Goal: Transaction & Acquisition: Download file/media

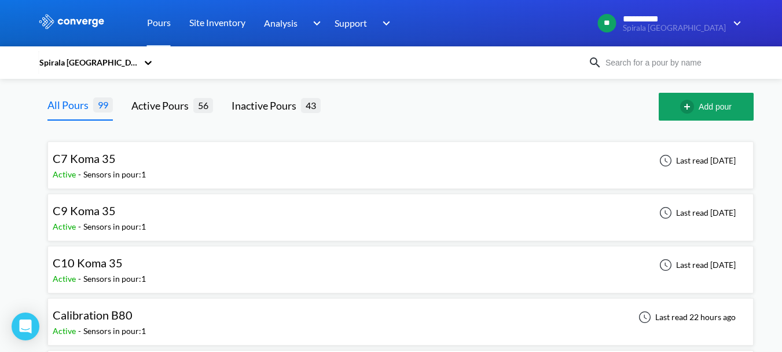
click at [91, 65] on div "Spirala [GEOGRAPHIC_DATA]" at bounding box center [88, 62] width 100 height 13
click at [113, 64] on div "Spirala [GEOGRAPHIC_DATA]" at bounding box center [88, 62] width 100 height 13
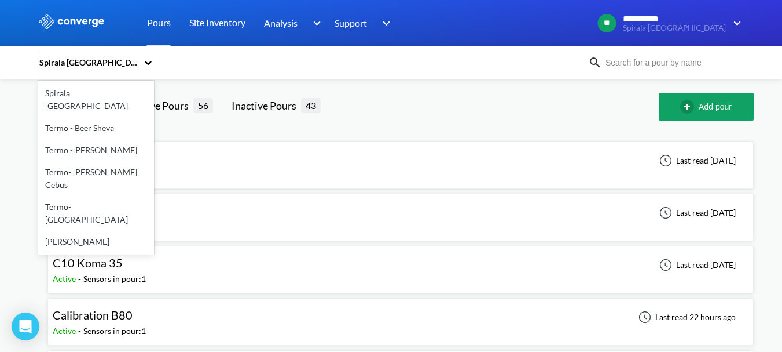
scroll to position [164, 0]
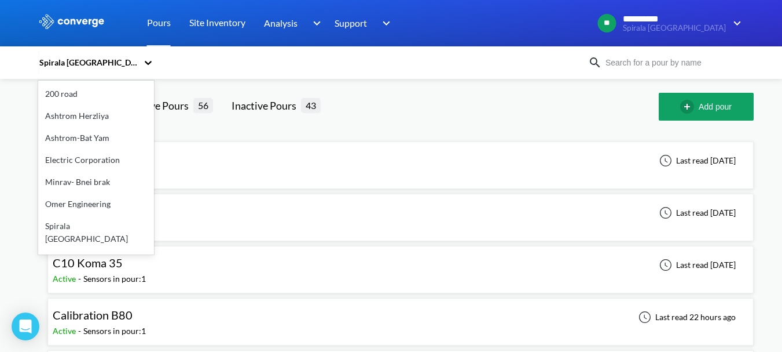
click at [111, 70] on div "Spirala [GEOGRAPHIC_DATA]" at bounding box center [90, 62] width 104 height 27
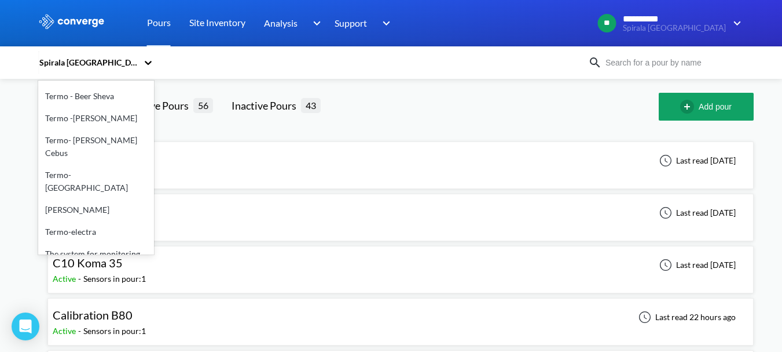
click at [99, 221] on div "Termo-electra" at bounding box center [96, 232] width 116 height 22
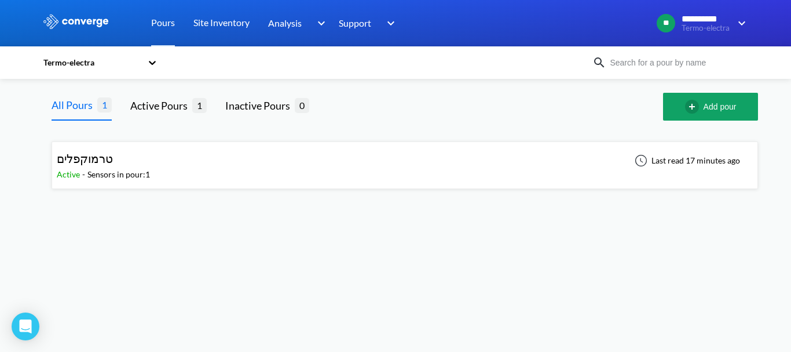
click at [217, 176] on div "טרמוקפלים Active - Sensors in pour: 1 Last read 17 minutes ago" at bounding box center [405, 165] width 696 height 37
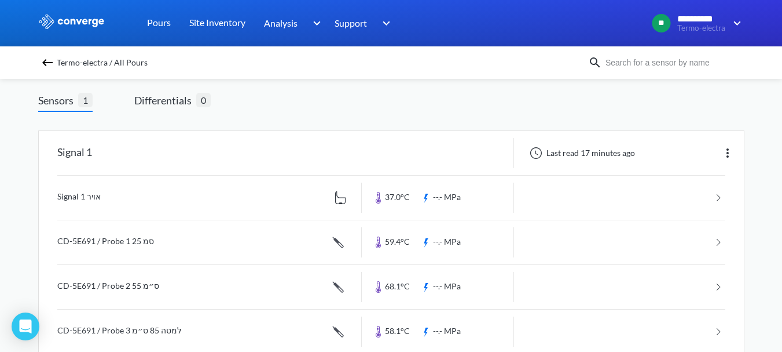
scroll to position [88, 0]
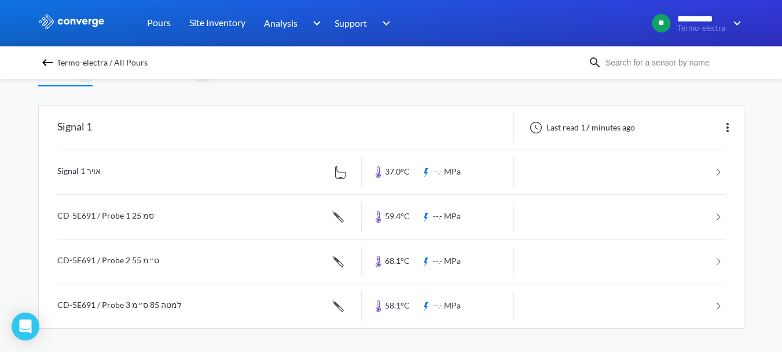
click at [248, 174] on link at bounding box center [391, 172] width 668 height 44
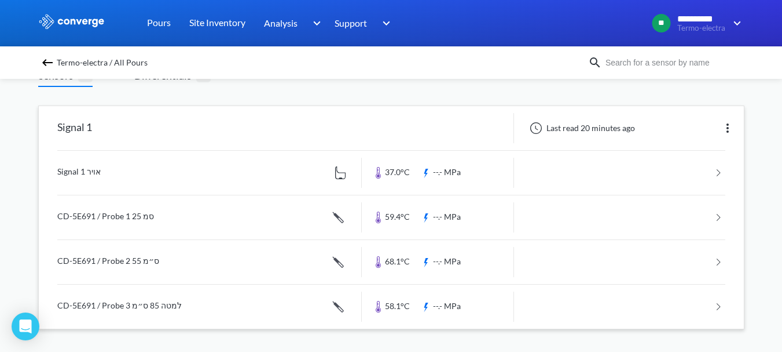
scroll to position [88, 0]
click at [385, 173] on link at bounding box center [391, 172] width 668 height 44
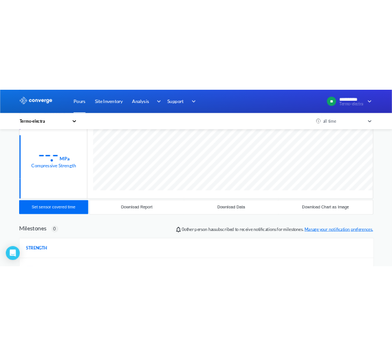
scroll to position [174, 0]
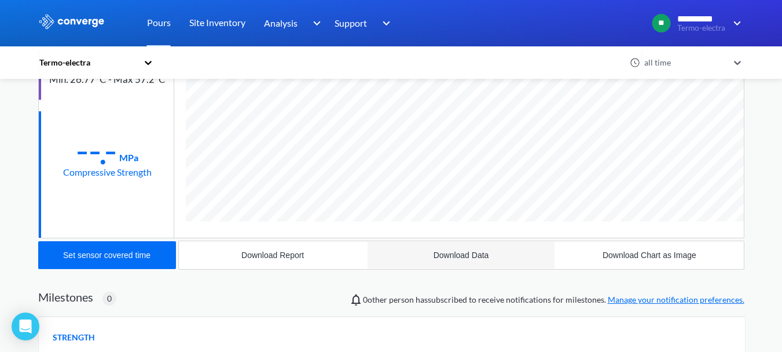
click at [455, 249] on button "Download Data" at bounding box center [461, 255] width 188 height 28
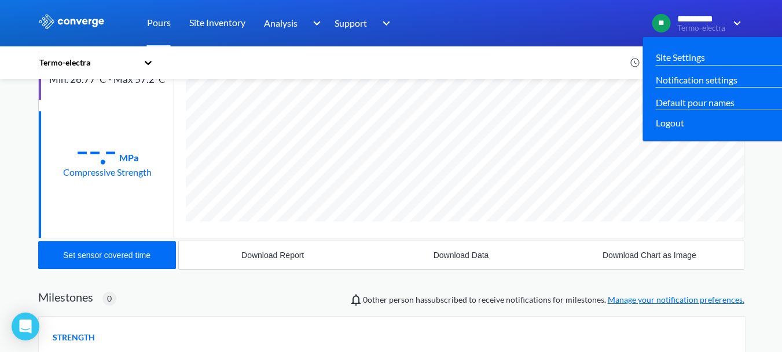
scroll to position [623, 707]
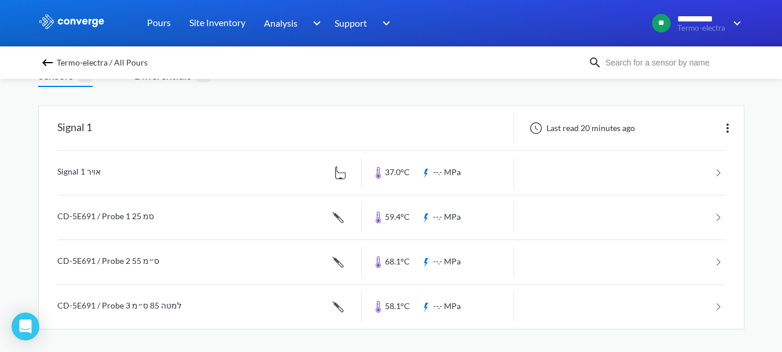
scroll to position [88, 0]
click at [396, 213] on link at bounding box center [391, 217] width 668 height 44
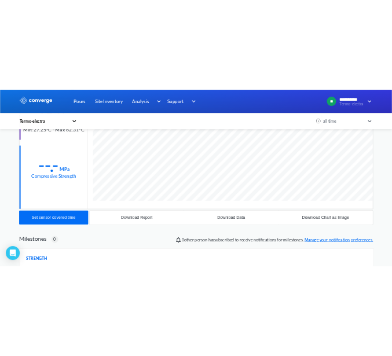
scroll to position [645, 707]
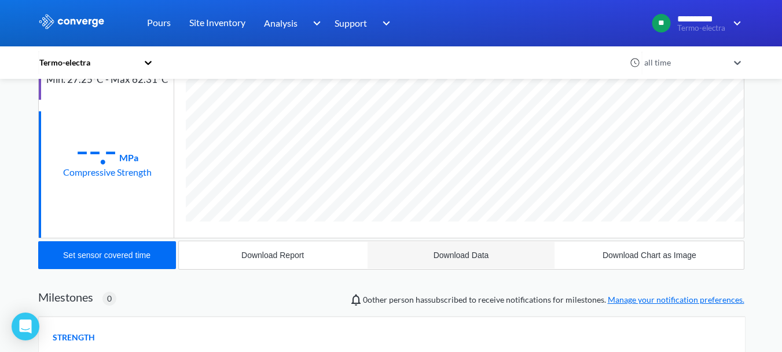
click at [460, 254] on div "Download Data" at bounding box center [462, 254] width 56 height 9
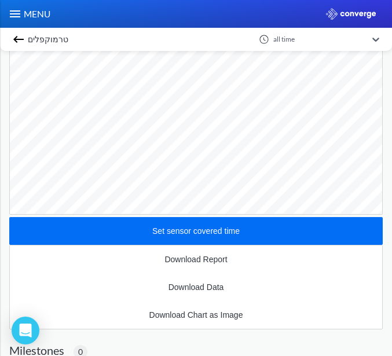
scroll to position [807, 374]
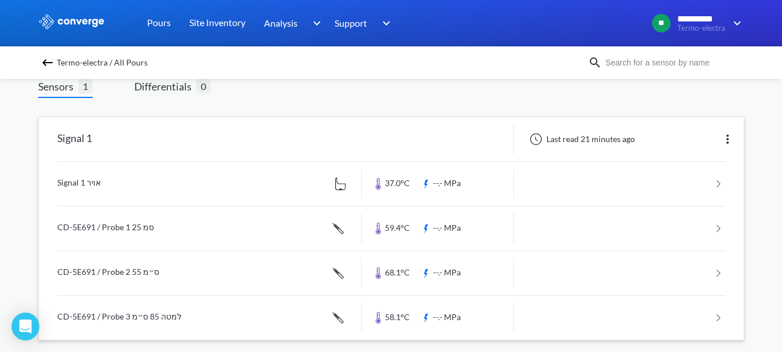
scroll to position [88, 0]
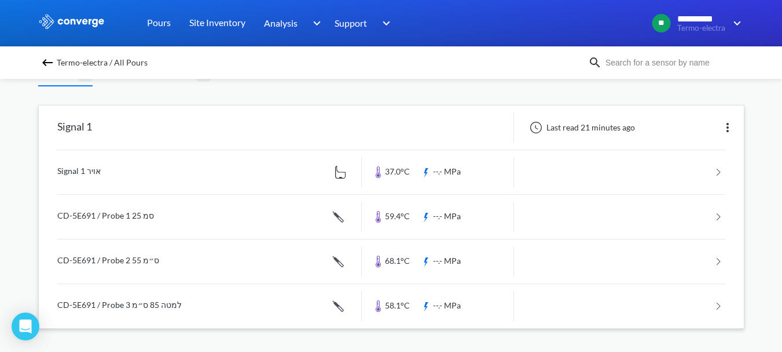
click at [412, 254] on link at bounding box center [391, 261] width 668 height 44
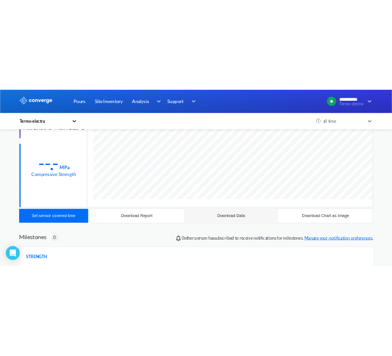
scroll to position [232, 0]
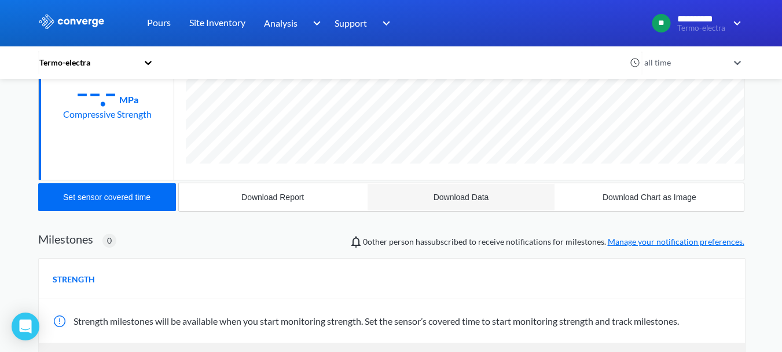
click at [452, 188] on button "Download Data" at bounding box center [461, 197] width 188 height 28
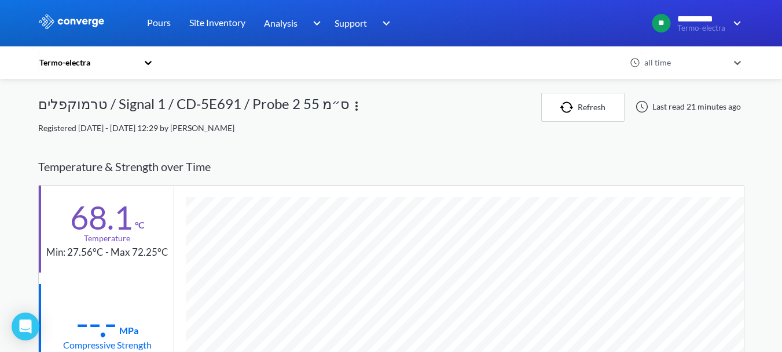
scroll to position [0, 0]
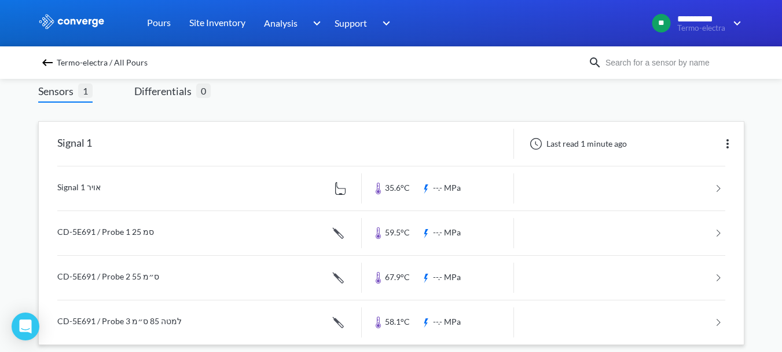
scroll to position [88, 0]
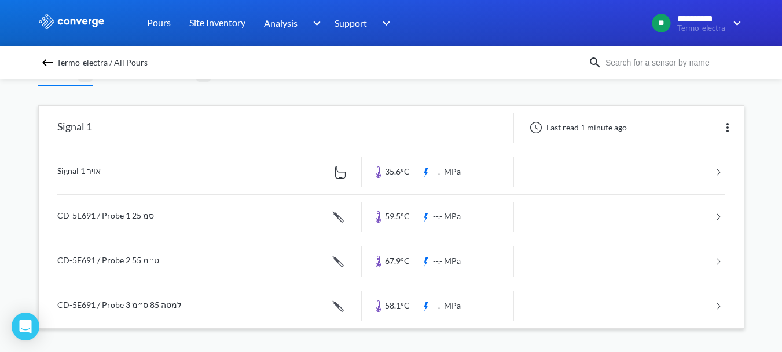
click at [400, 303] on link at bounding box center [391, 306] width 668 height 44
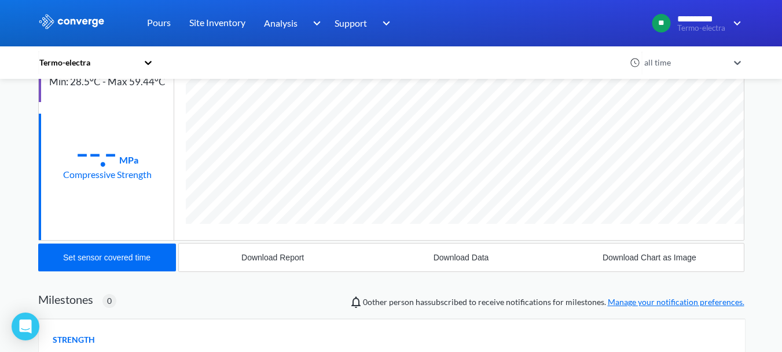
scroll to position [174, 0]
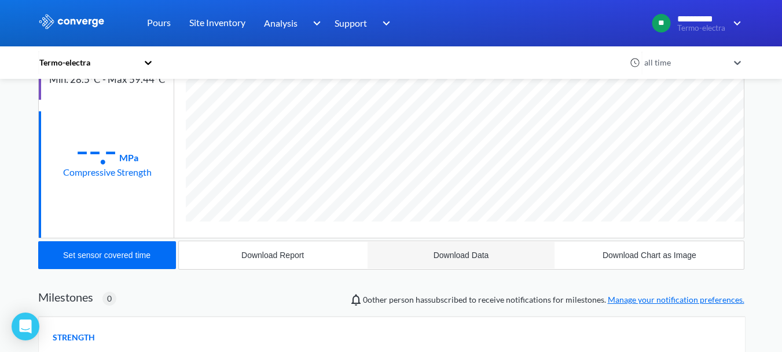
click at [447, 250] on div "Download Data" at bounding box center [462, 254] width 56 height 9
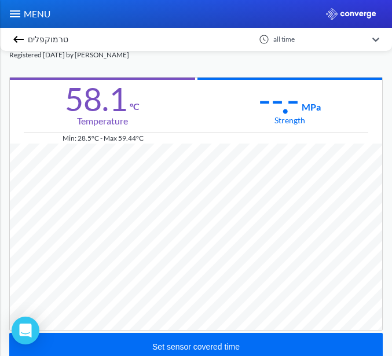
scroll to position [807, 374]
